Goal: Transaction & Acquisition: Purchase product/service

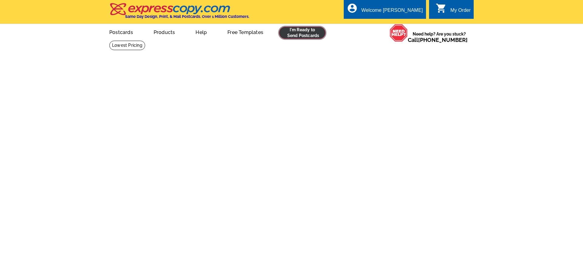
click at [297, 37] on link at bounding box center [302, 33] width 46 height 12
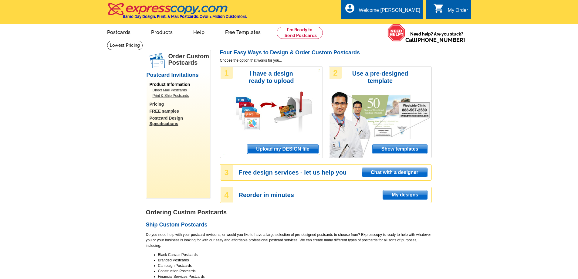
click at [280, 149] on span "Upload my DESIGN file" at bounding box center [282, 149] width 71 height 9
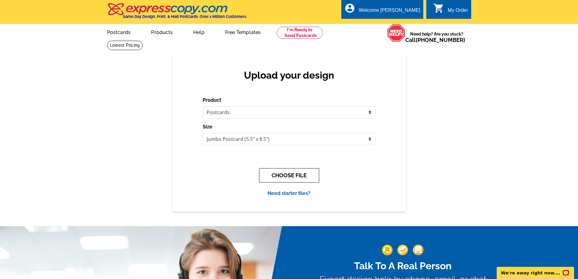
click at [289, 175] on button "CHOOSE FILE" at bounding box center [289, 175] width 60 height 14
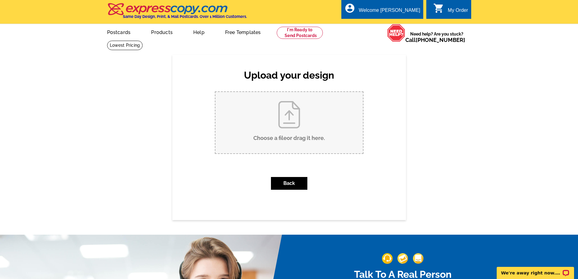
click at [284, 123] on input "Choose a file or drag it here ." at bounding box center [290, 122] width 148 height 61
type input "C:\fakepath\hatch cicc presby lax murray jumbo postcard express.pdf"
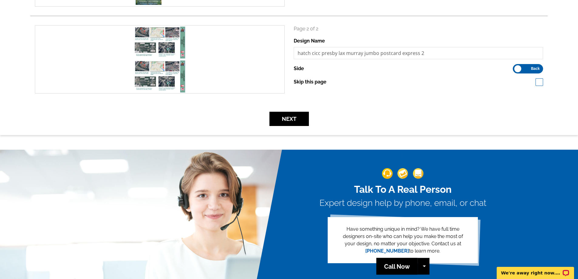
scroll to position [182, 0]
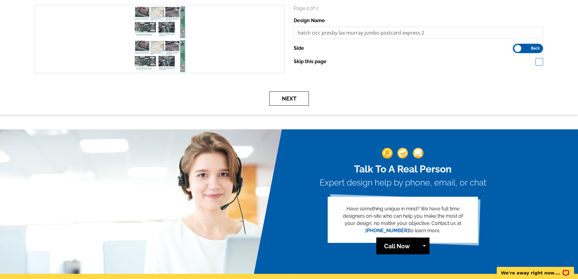
click at [293, 94] on button "Next" at bounding box center [289, 98] width 39 height 14
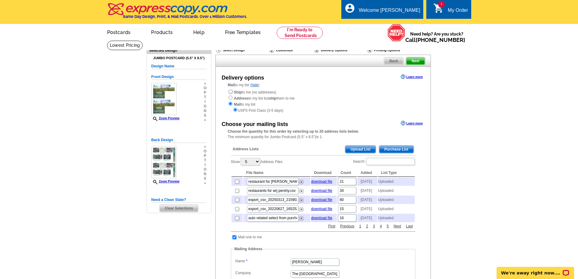
click at [231, 91] on input "radio" at bounding box center [231, 92] width 4 height 4
radio input "true"
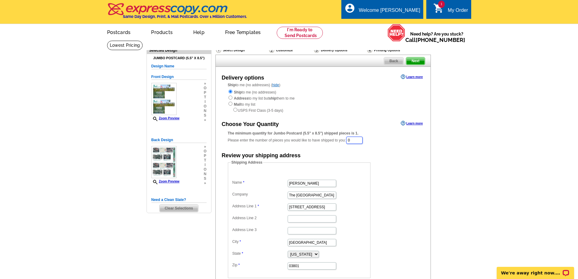
drag, startPoint x: 353, startPoint y: 141, endPoint x: 344, endPoint y: 142, distance: 9.4
click at [344, 142] on div "The minimum quantity for Jumbo Postcard (5.5" x 8.5") shipped pieces is 1. Plea…" at bounding box center [323, 138] width 191 height 14
type input "150"
click at [389, 148] on span "Next price break at 250" at bounding box center [378, 147] width 40 height 5
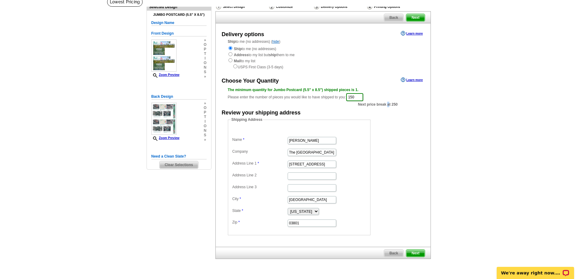
scroll to position [91, 0]
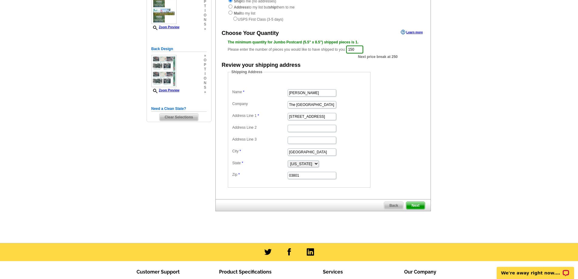
click at [410, 205] on span "Next" at bounding box center [416, 205] width 18 height 7
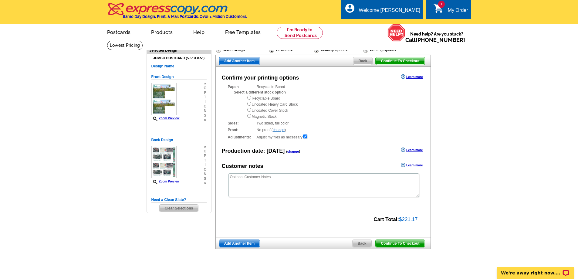
click at [396, 62] on span "Continue To Checkout" at bounding box center [400, 60] width 49 height 7
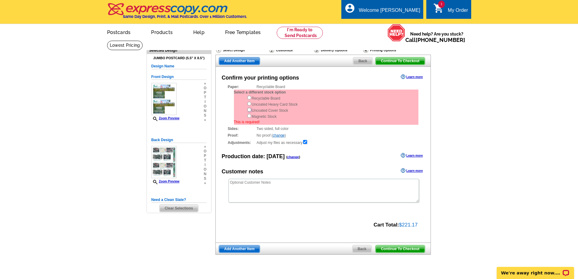
click at [248, 111] on input "radio" at bounding box center [249, 110] width 4 height 4
radio input "true"
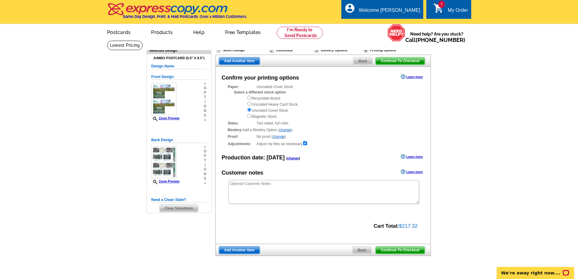
click at [402, 250] on span "Continue To Checkout" at bounding box center [400, 250] width 49 height 7
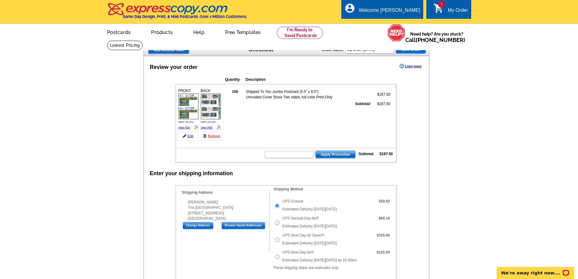
click at [329, 156] on span "Apply Promotion" at bounding box center [336, 154] width 40 height 7
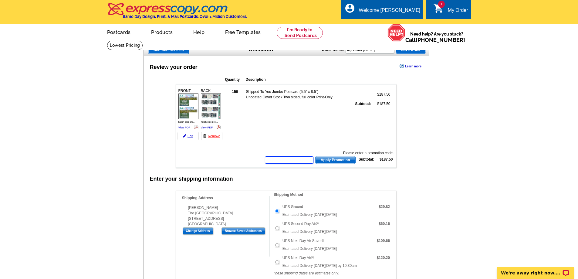
click at [289, 161] on input "text" at bounding box center [289, 159] width 49 height 7
type input "grow1025"
click at [329, 158] on span "Apply Promotion" at bounding box center [336, 159] width 40 height 7
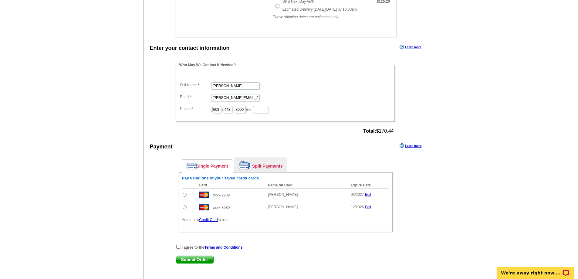
scroll to position [273, 0]
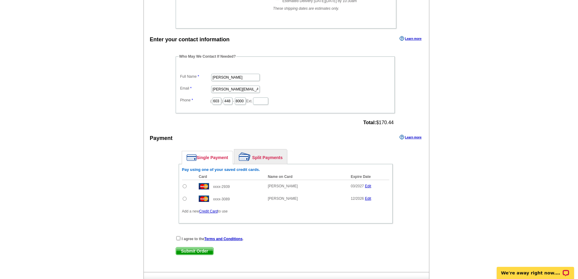
click at [186, 187] on input "radio" at bounding box center [185, 186] width 4 height 4
radio input "true"
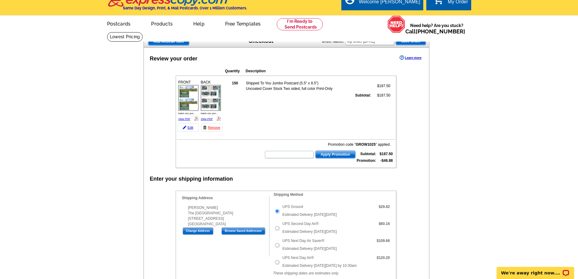
scroll to position [0, 0]
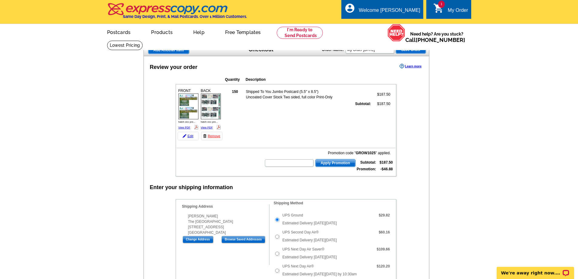
click at [406, 49] on span "Save Order" at bounding box center [411, 49] width 30 height 7
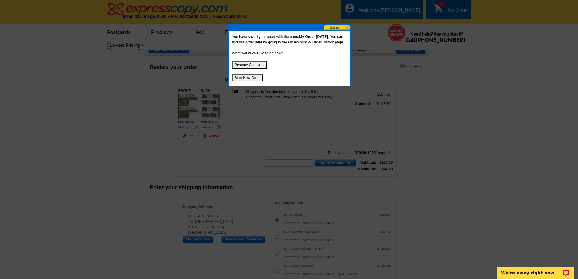
click at [251, 69] on button "Resume Checkout" at bounding box center [249, 64] width 35 height 7
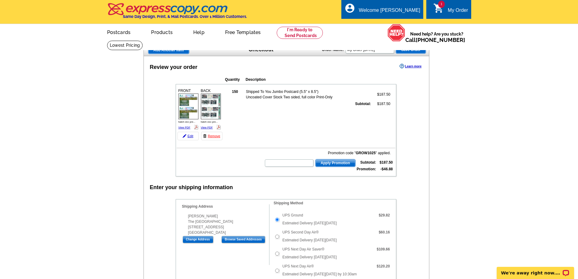
scroll to position [273, 0]
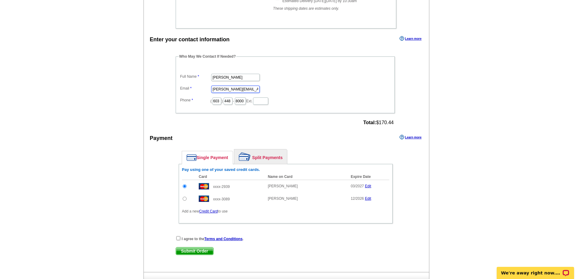
click at [244, 90] on input "[PERSON_NAME][EMAIL_ADDRESS][PERSON_NAME][DOMAIN_NAME]" at bounding box center [235, 89] width 49 height 7
drag, startPoint x: 254, startPoint y: 90, endPoint x: 208, endPoint y: 92, distance: 46.2
click at [208, 92] on dd "[PERSON_NAME][EMAIL_ADDRESS][PERSON_NAME][DOMAIN_NAME]" at bounding box center [285, 88] width 213 height 9
type input "jim@equitygrouprealtors.com"
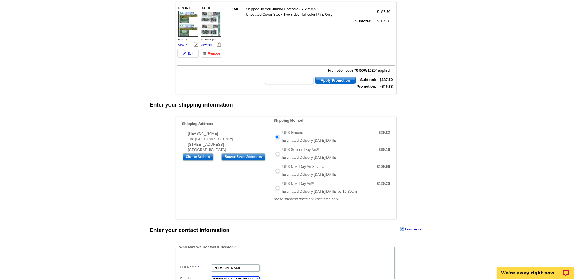
scroll to position [0, 0]
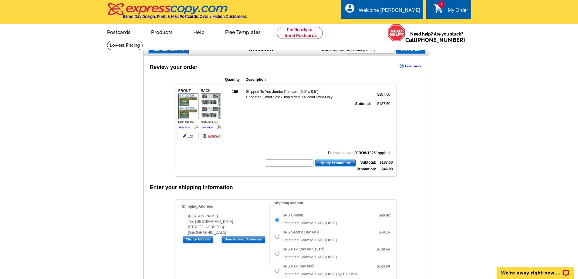
click at [444, 10] on link "1 shopping_cart My Order" at bounding box center [451, 11] width 35 height 8
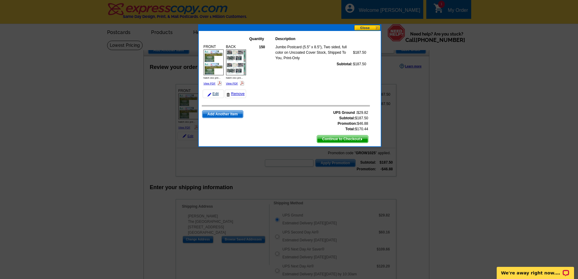
click at [212, 94] on link "Edit" at bounding box center [213, 94] width 21 height 9
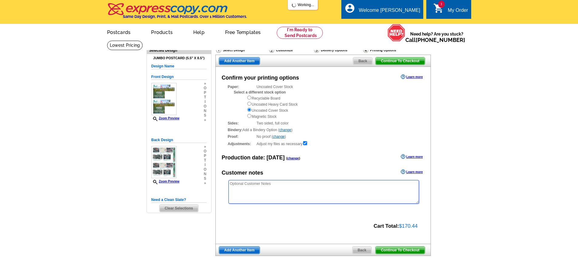
click at [243, 184] on textarea at bounding box center [324, 192] width 191 height 24
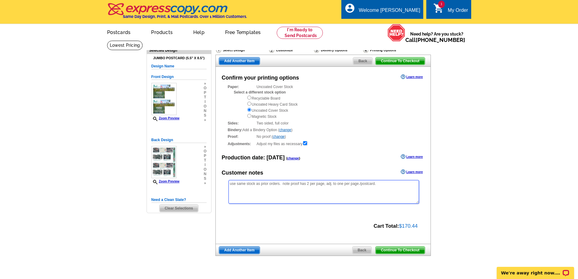
type textarea "use same stock as prior orders. note proof has 2 per page, adj. to one per page…"
click at [401, 250] on span "Continue To Checkout" at bounding box center [400, 250] width 49 height 7
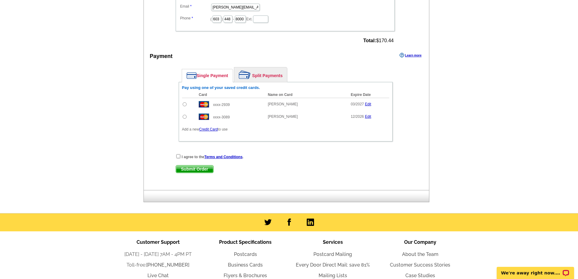
scroll to position [364, 0]
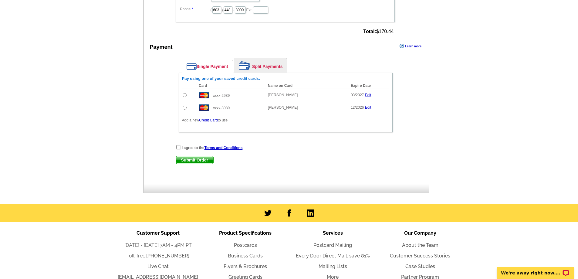
click at [186, 96] on input "radio" at bounding box center [185, 95] width 4 height 4
radio input "true"
click at [178, 148] on input "checkbox" at bounding box center [178, 147] width 4 height 4
checkbox input "true"
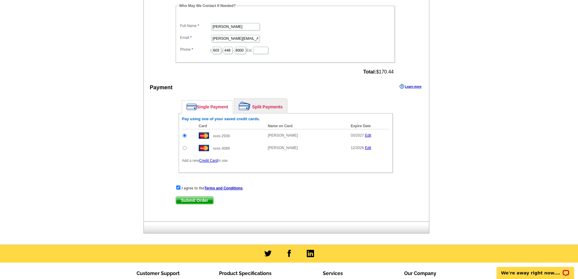
scroll to position [364, 0]
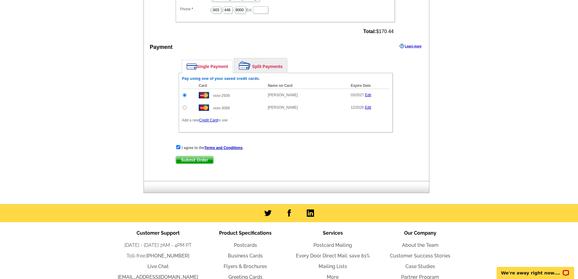
click at [199, 161] on span "Submit Order" at bounding box center [194, 159] width 37 height 7
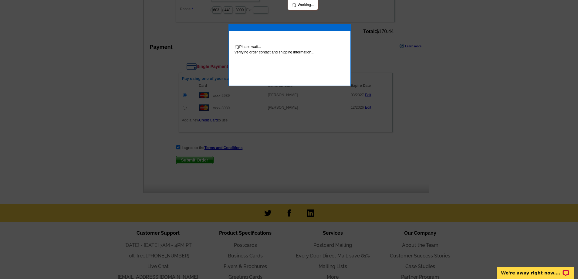
scroll to position [362, 0]
